Goal: Information Seeking & Learning: Learn about a topic

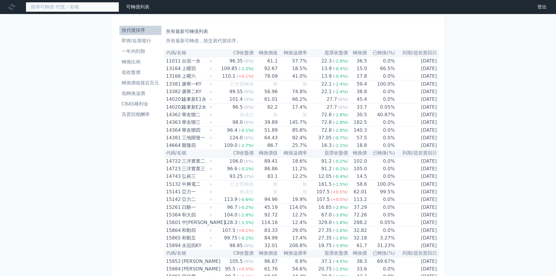
click at [78, 5] on input at bounding box center [72, 7] width 93 height 10
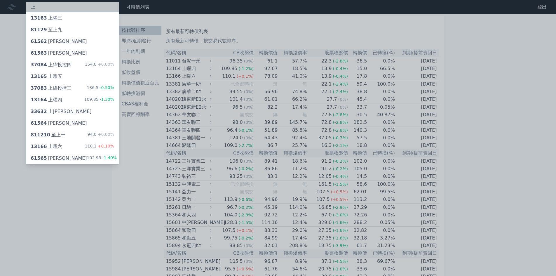
type input "上"
click at [140, 181] on div at bounding box center [278, 138] width 556 height 276
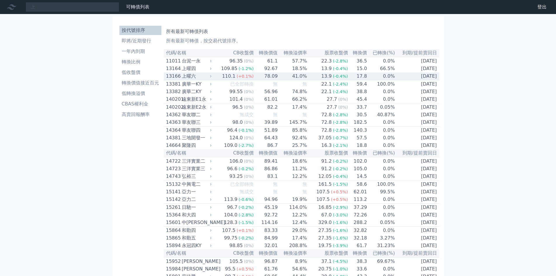
click at [192, 80] on div "上曜六" at bounding box center [196, 76] width 29 height 7
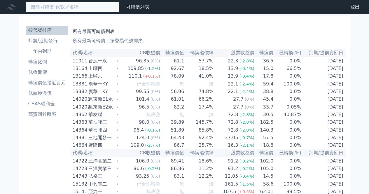
click at [69, 9] on input at bounding box center [72, 7] width 93 height 10
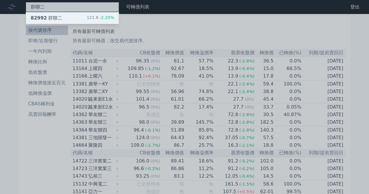
type input "群聯二"
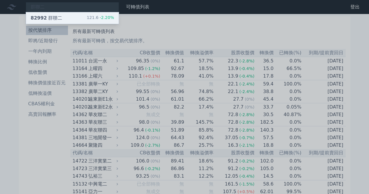
click at [68, 18] on div "82992 群聯二 121.6 -2.20%" at bounding box center [72, 18] width 93 height 12
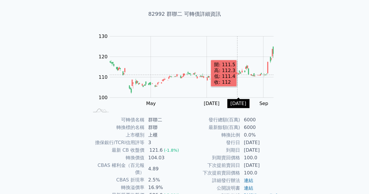
scroll to position [76, 0]
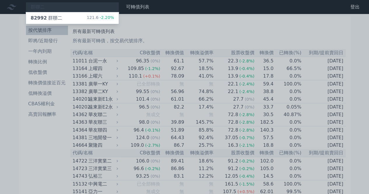
click at [58, 10] on div at bounding box center [184, 97] width 369 height 194
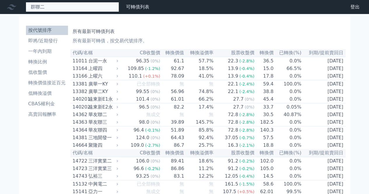
click at [56, 9] on div "群聯二 82992 群聯二 121.6 -2.20%" at bounding box center [72, 7] width 93 height 10
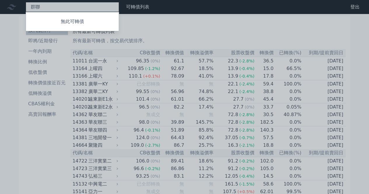
type input "群"
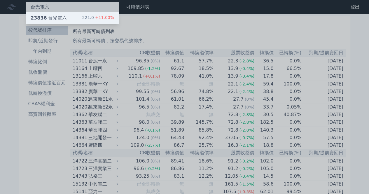
type input "台光電六"
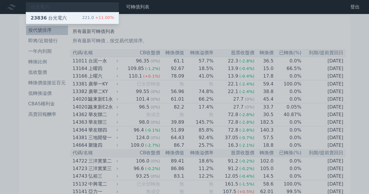
click at [56, 17] on div "23836 台光電六" at bounding box center [49, 18] width 36 height 7
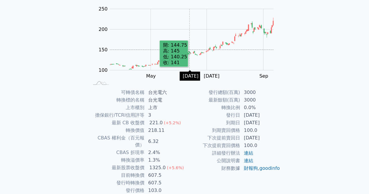
scroll to position [58, 0]
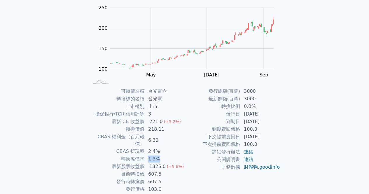
drag, startPoint x: 160, startPoint y: 151, endPoint x: 147, endPoint y: 153, distance: 13.5
click at [147, 155] on td "1.3%" at bounding box center [165, 159] width 40 height 8
click at [204, 145] on td "下次提前賣回價格" at bounding box center [213, 145] width 56 height 8
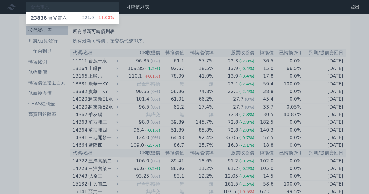
click at [159, 28] on div at bounding box center [184, 97] width 369 height 194
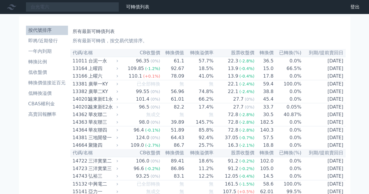
click at [143, 28] on h1 "所有最新可轉債列表" at bounding box center [208, 31] width 271 height 7
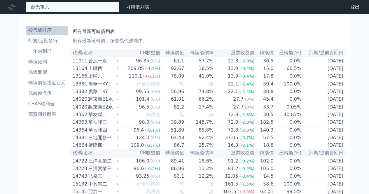
click at [51, 7] on div "台光電六 23836 台光電六 221.0 +11.00%" at bounding box center [72, 7] width 93 height 10
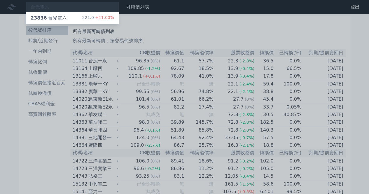
drag, startPoint x: 53, startPoint y: 7, endPoint x: 33, endPoint y: 7, distance: 19.9
click at [33, 7] on div at bounding box center [184, 97] width 369 height 194
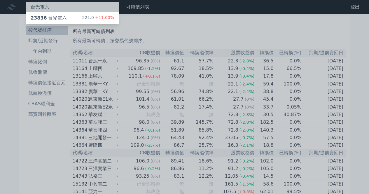
click at [51, 8] on div "台光電六 23836 台光電六 221.0 +11.00%" at bounding box center [72, 7] width 93 height 10
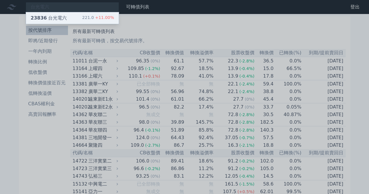
click at [56, 19] on div "23836 台光電六" at bounding box center [49, 18] width 36 height 7
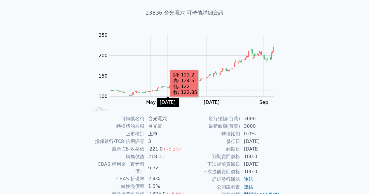
scroll to position [58, 0]
